Goal: Navigation & Orientation: Find specific page/section

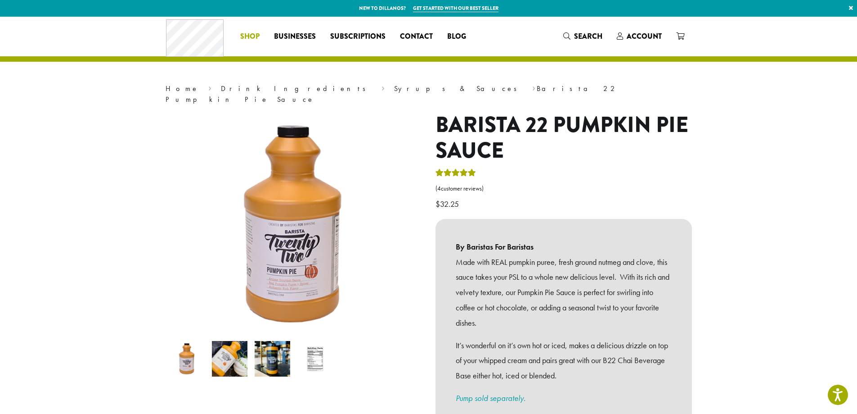
click at [248, 33] on span "Shop" at bounding box center [249, 36] width 19 height 11
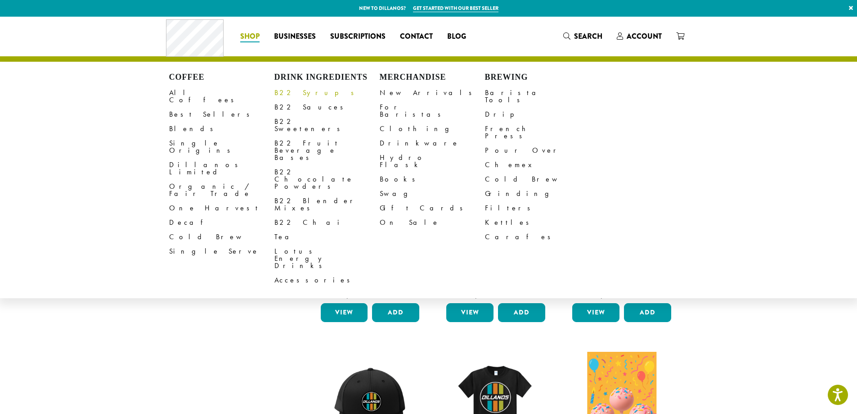
click at [293, 94] on link "B22 Syrups" at bounding box center [326, 92] width 105 height 14
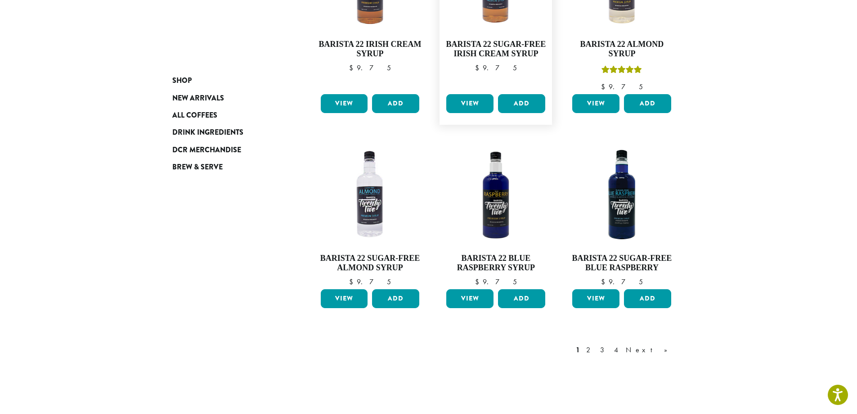
scroll to position [759, 0]
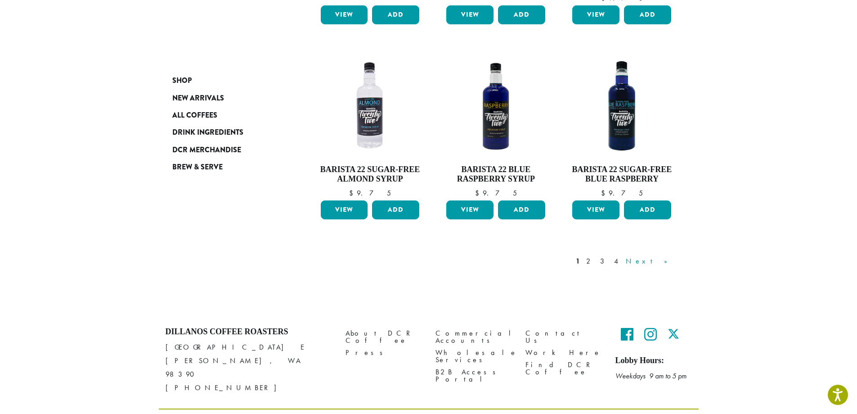
click at [669, 256] on link "Next »" at bounding box center [650, 261] width 52 height 11
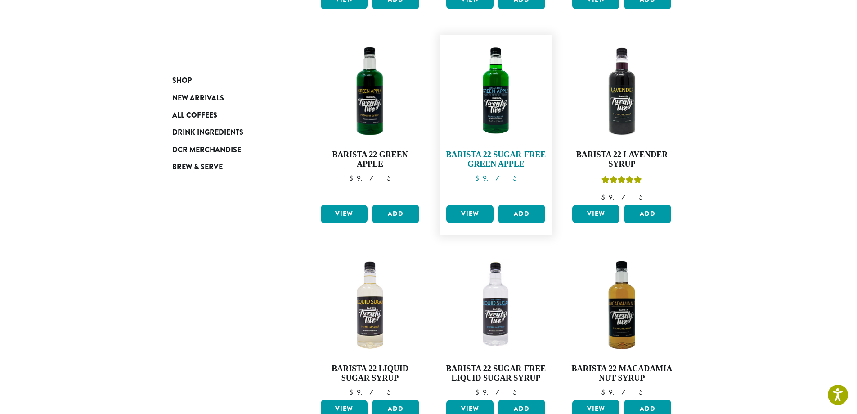
scroll to position [640, 0]
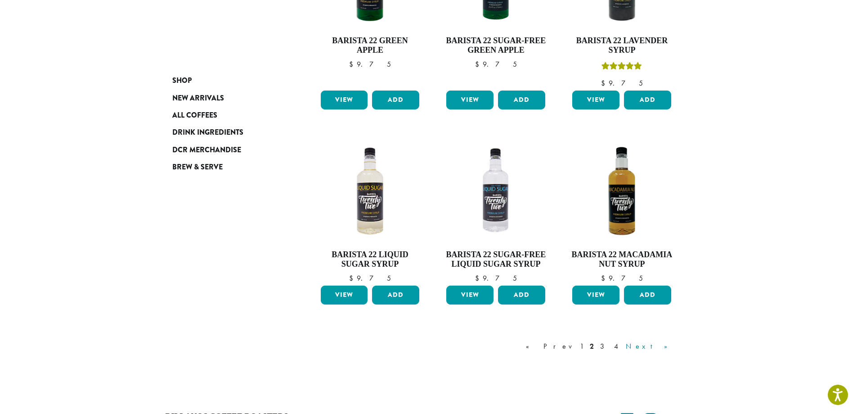
click at [656, 345] on link "Next »" at bounding box center [650, 346] width 52 height 11
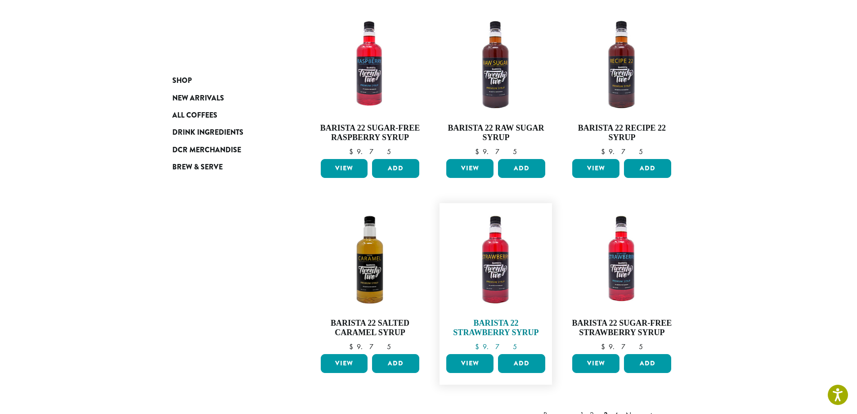
scroll to position [640, 0]
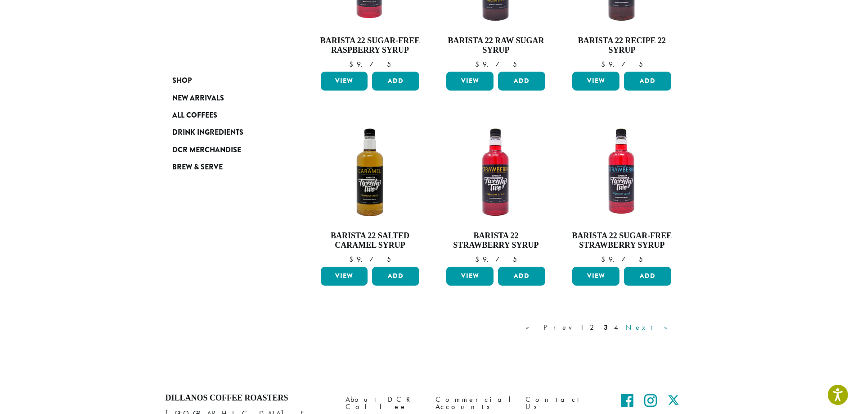
click at [662, 330] on link "Next »" at bounding box center [650, 327] width 52 height 11
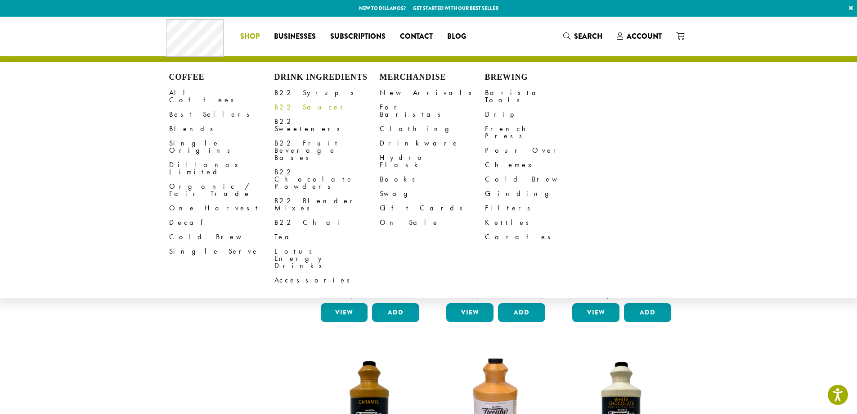
click at [303, 109] on link "B22 Sauces" at bounding box center [326, 107] width 105 height 14
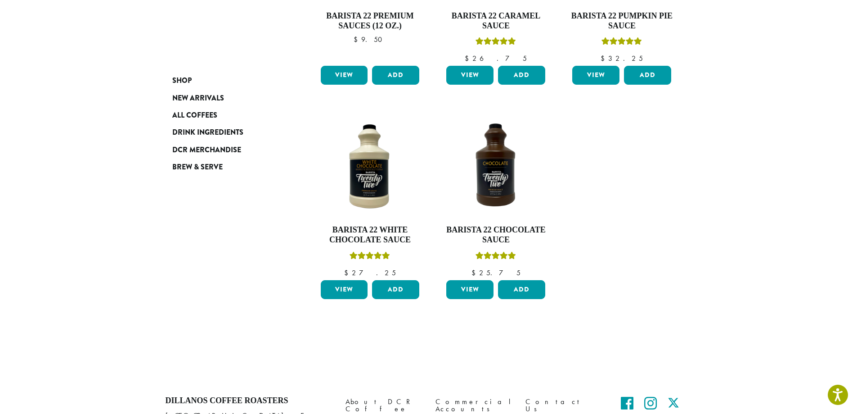
scroll to position [339, 0]
